Goal: Obtain resource: Download file/media

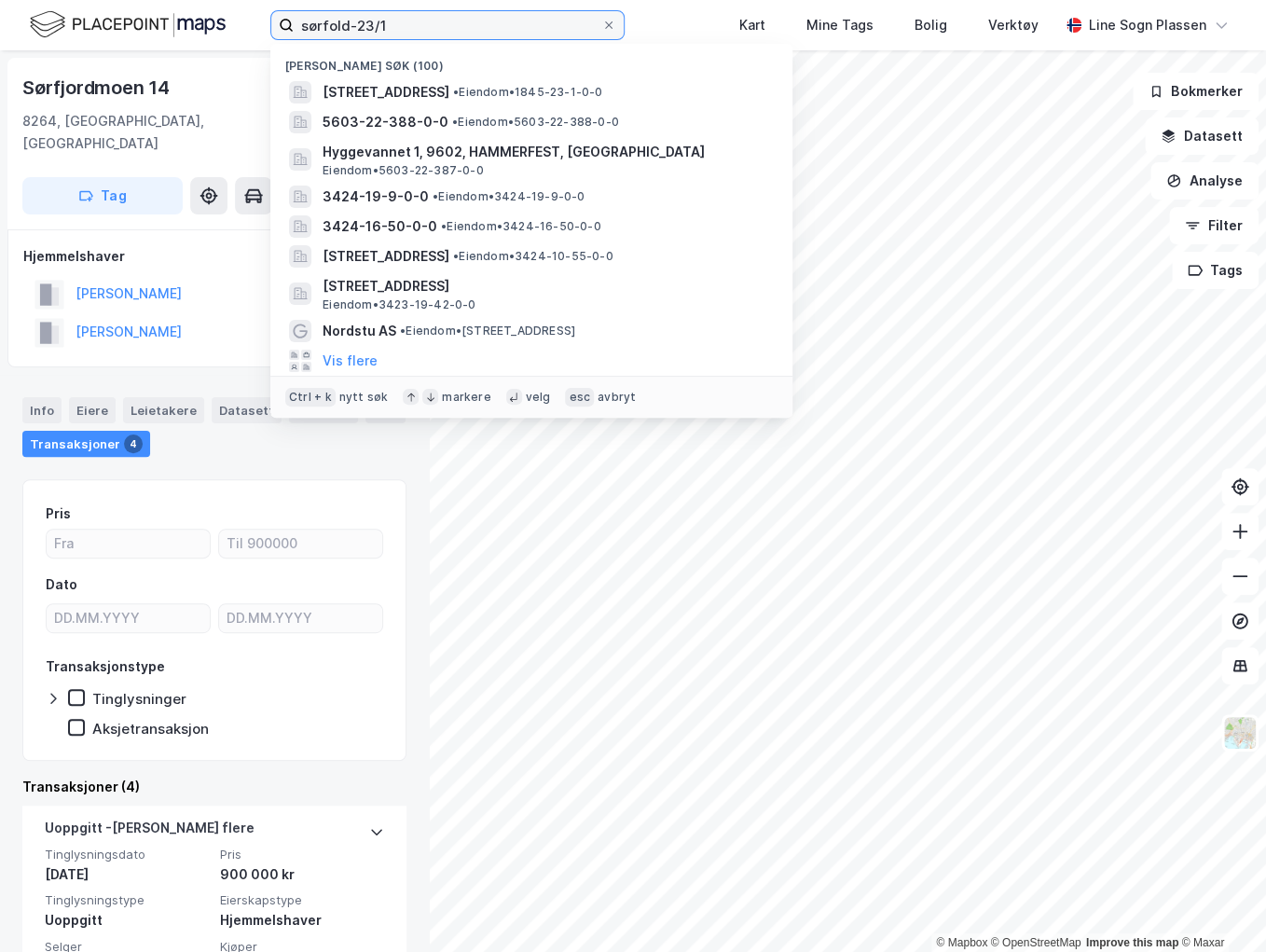
drag, startPoint x: 186, startPoint y: 33, endPoint x: 111, endPoint y: 32, distance: 75.5
click at [111, 32] on div "sørfold-23/1 Nylige søk (100) [GEOGRAPHIC_DATA] 14, 8264, [GEOGRAPHIC_DATA], [G…" at bounding box center [633, 25] width 1266 height 50
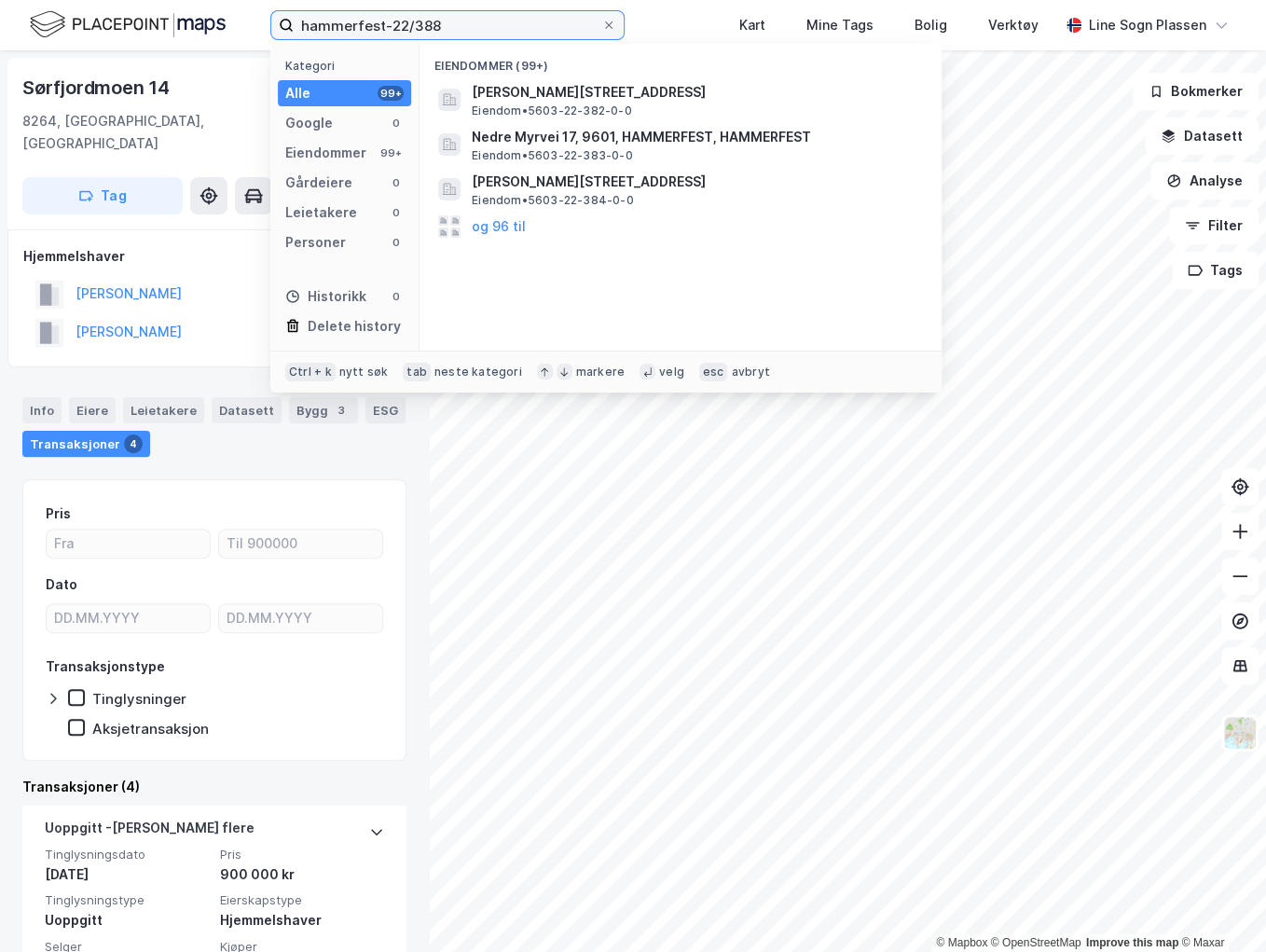
type input "hammerfest-22/388"
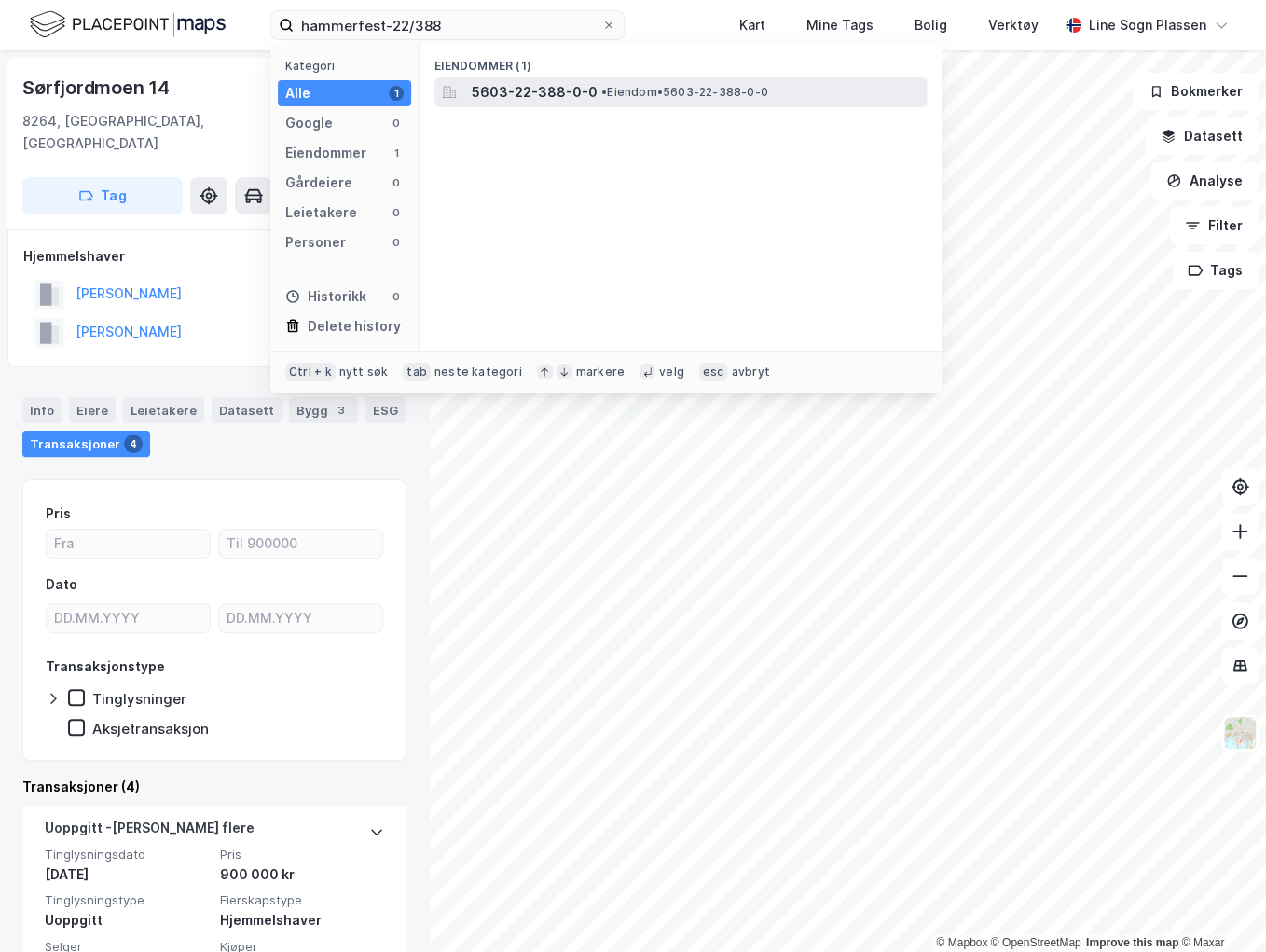
click at [591, 83] on div "5603-22-388-0-0 • Eiendom • 5603-22-388-0-0" at bounding box center [697, 92] width 451 height 22
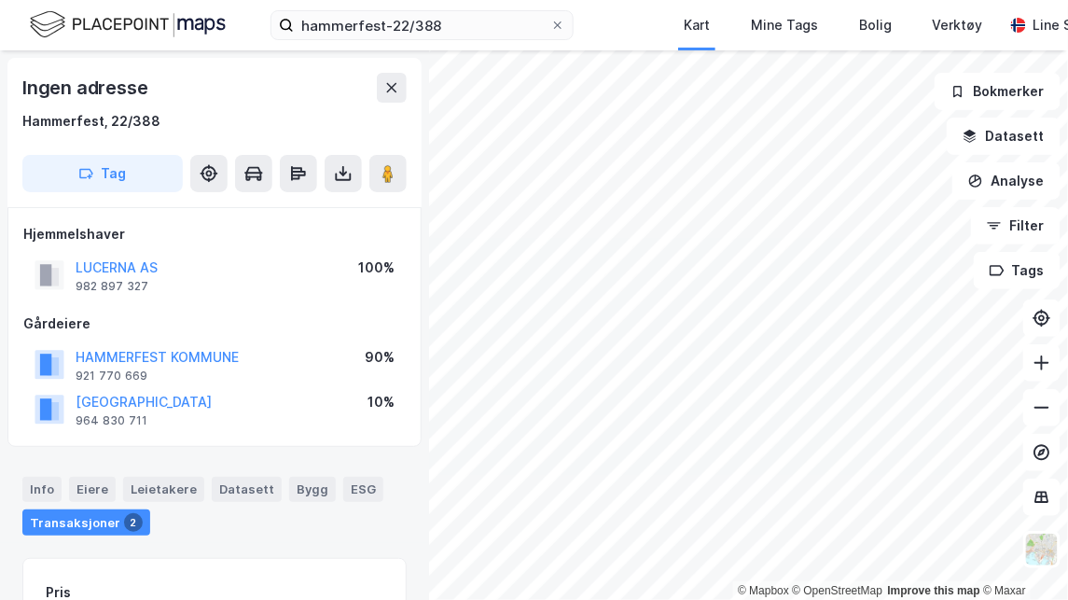
click at [348, 178] on icon at bounding box center [343, 173] width 19 height 19
click at [290, 212] on div "Last ned grunnbok" at bounding box center [251, 210] width 108 height 15
click at [1051, 412] on button at bounding box center [1041, 407] width 37 height 37
